Goal: Task Accomplishment & Management: Complete application form

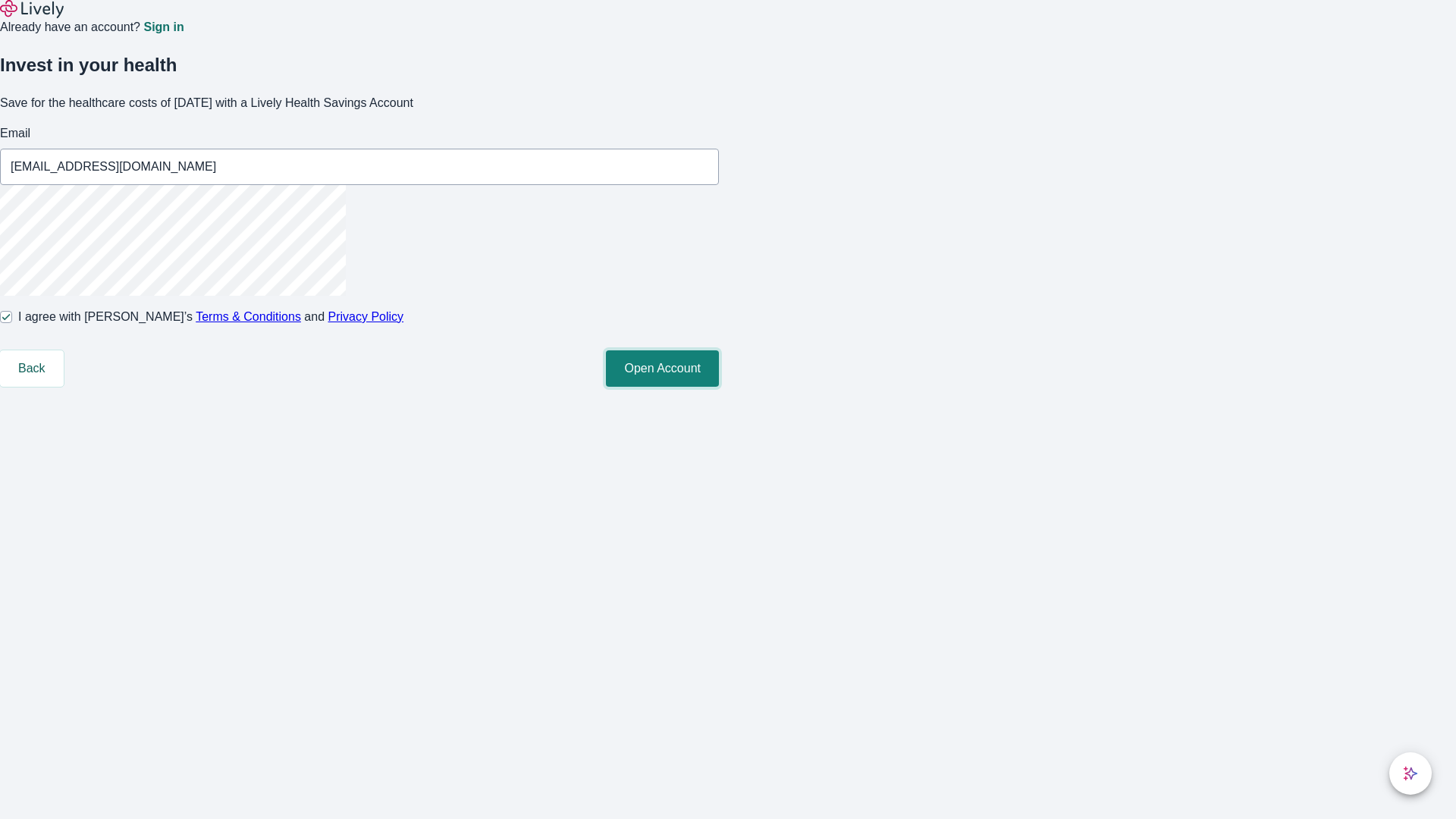
click at [718, 386] on button "Open Account" at bounding box center [662, 369] width 113 height 37
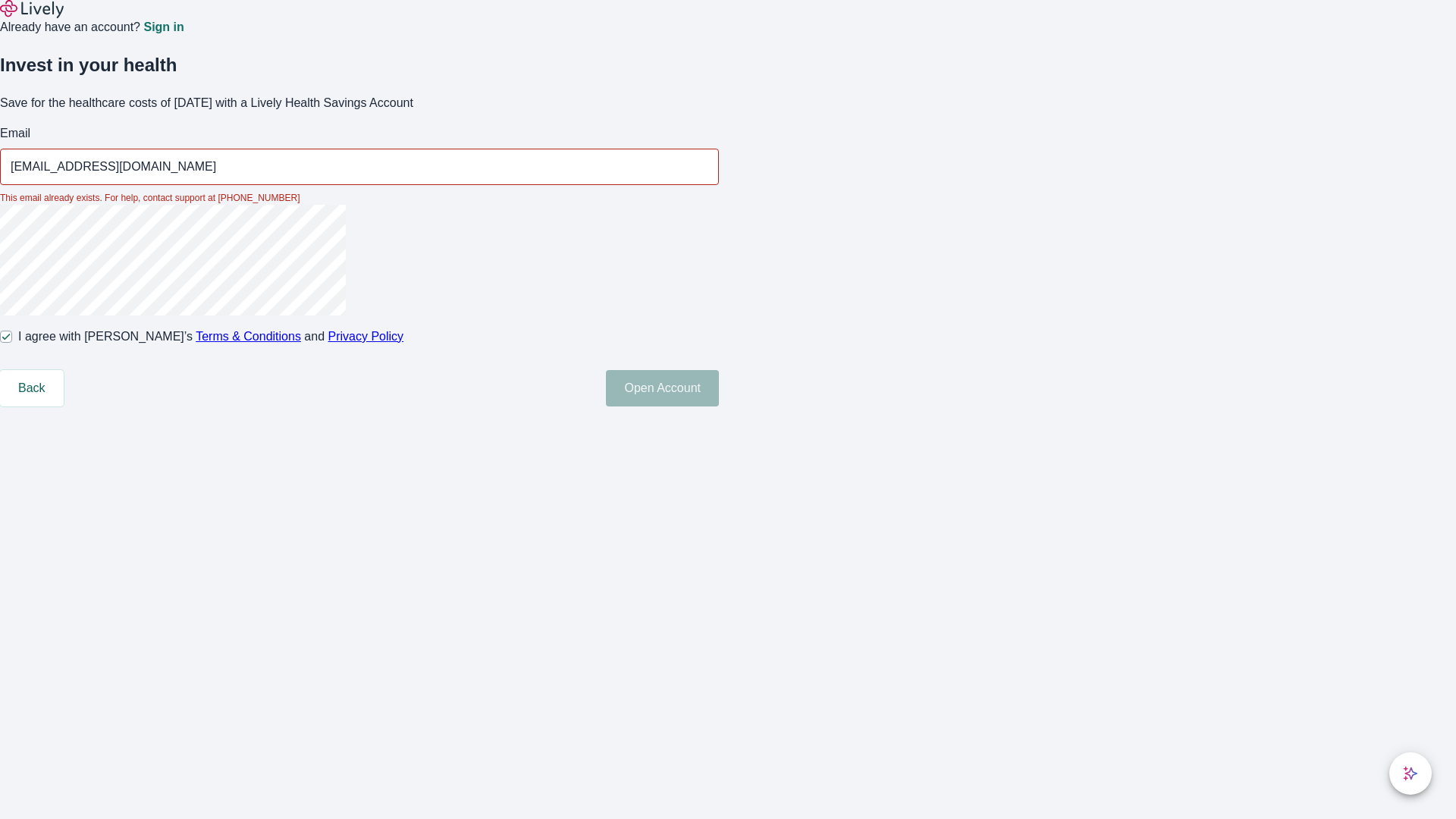
type input "[EMAIL_ADDRESS][DOMAIN_NAME]"
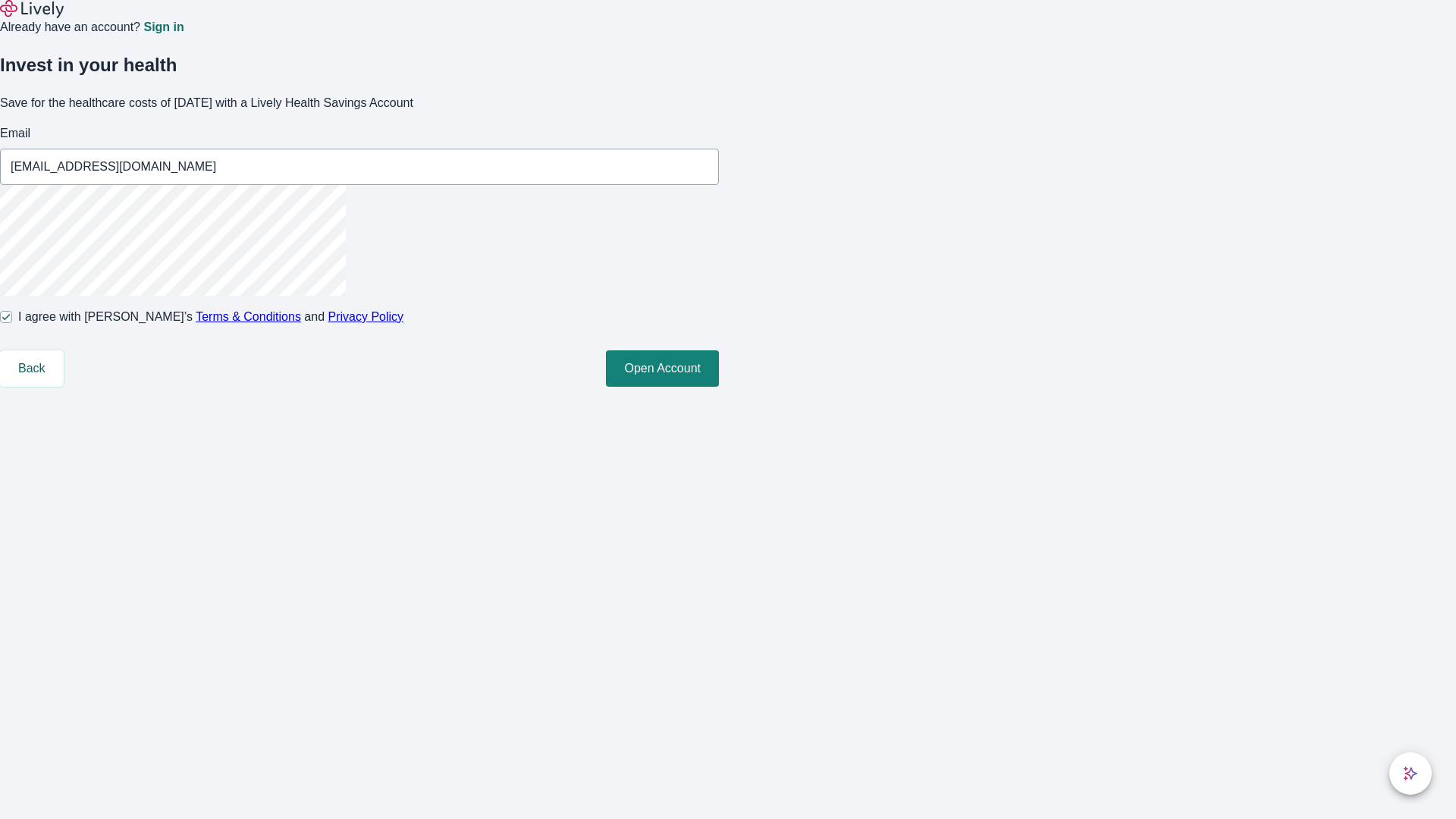
click at [13, 323] on input "I agree with Lively’s Terms & Conditions and Privacy Policy" at bounding box center [6, 317] width 13 height 13
checkbox input "false"
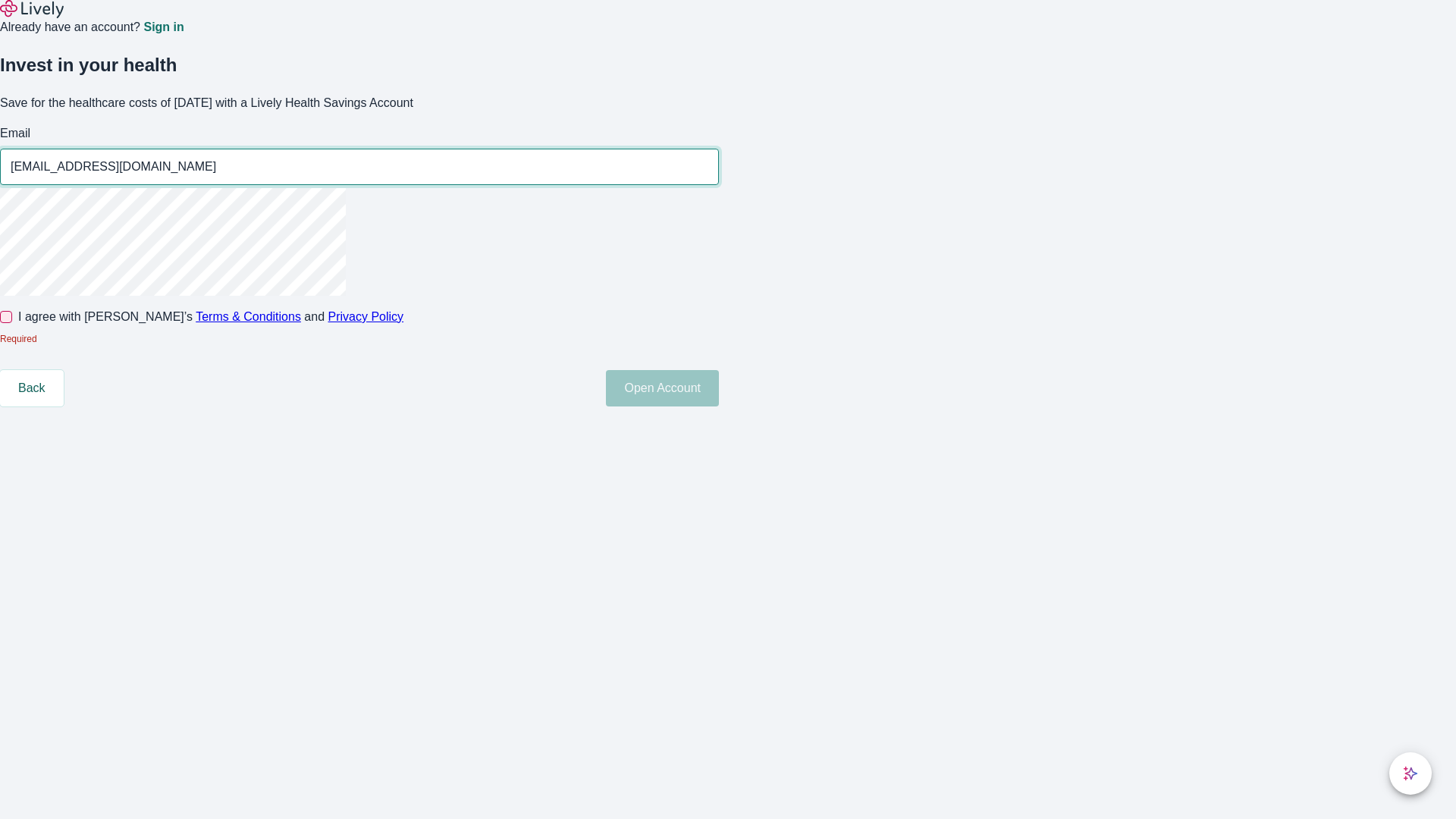
type input "[EMAIL_ADDRESS][DOMAIN_NAME]"
click at [13, 323] on input "I agree with Lively’s Terms & Conditions and Privacy Policy" at bounding box center [6, 317] width 13 height 13
checkbox input "true"
click at [718, 407] on button "Open Account" at bounding box center [662, 388] width 113 height 37
